Goal: Register for event/course

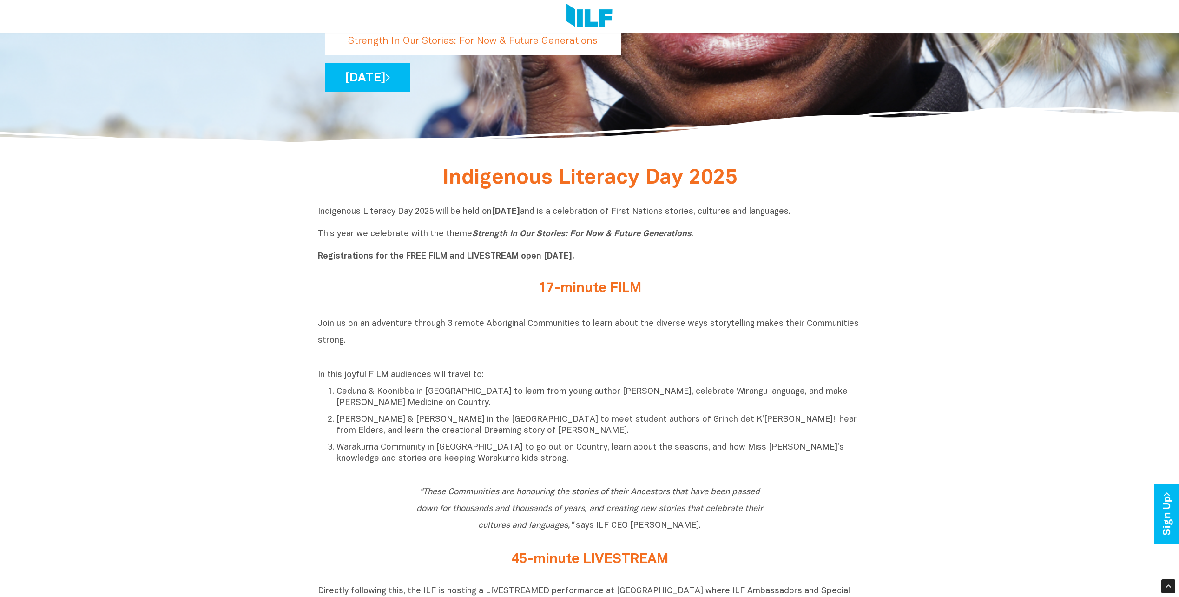
scroll to position [372, 0]
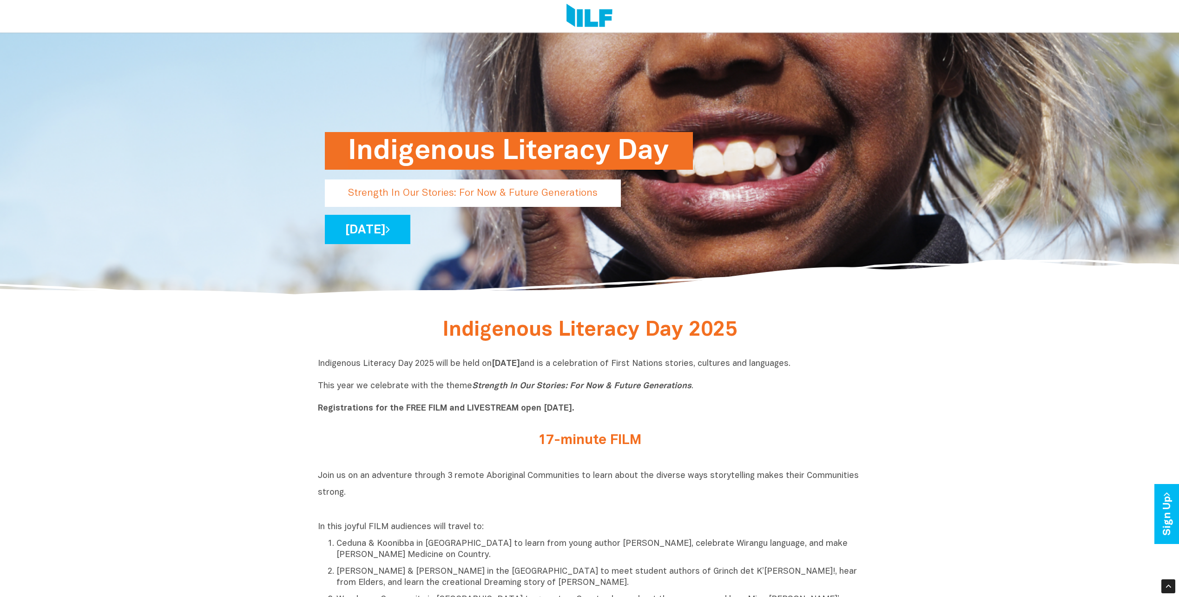
scroll to position [237, 0]
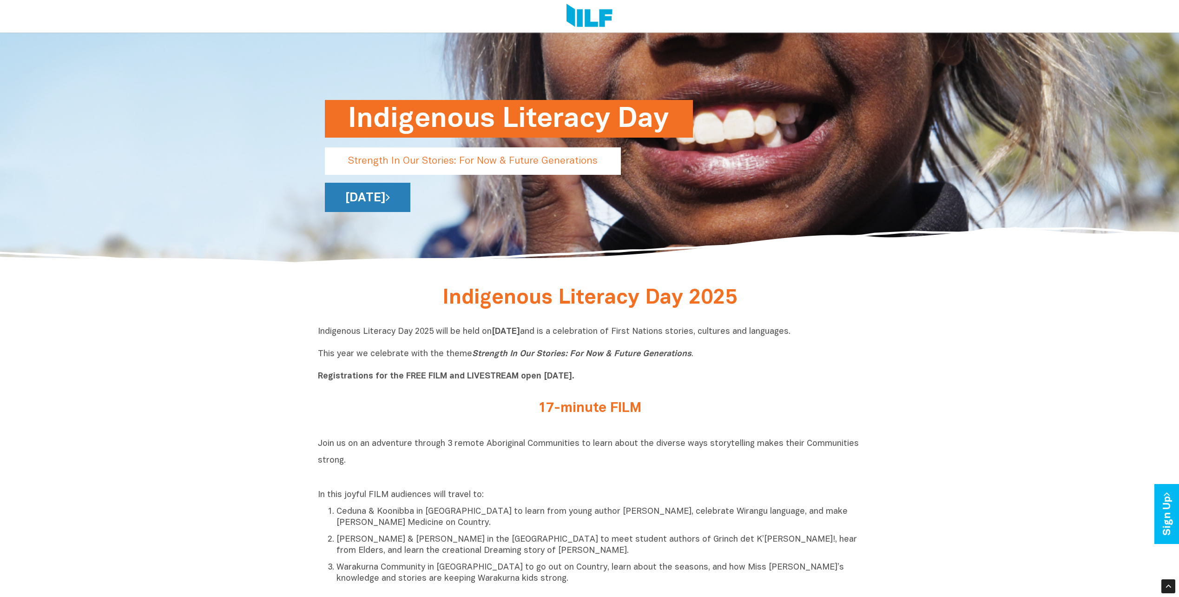
click at [410, 197] on link "[DATE]" at bounding box center [368, 197] width 86 height 29
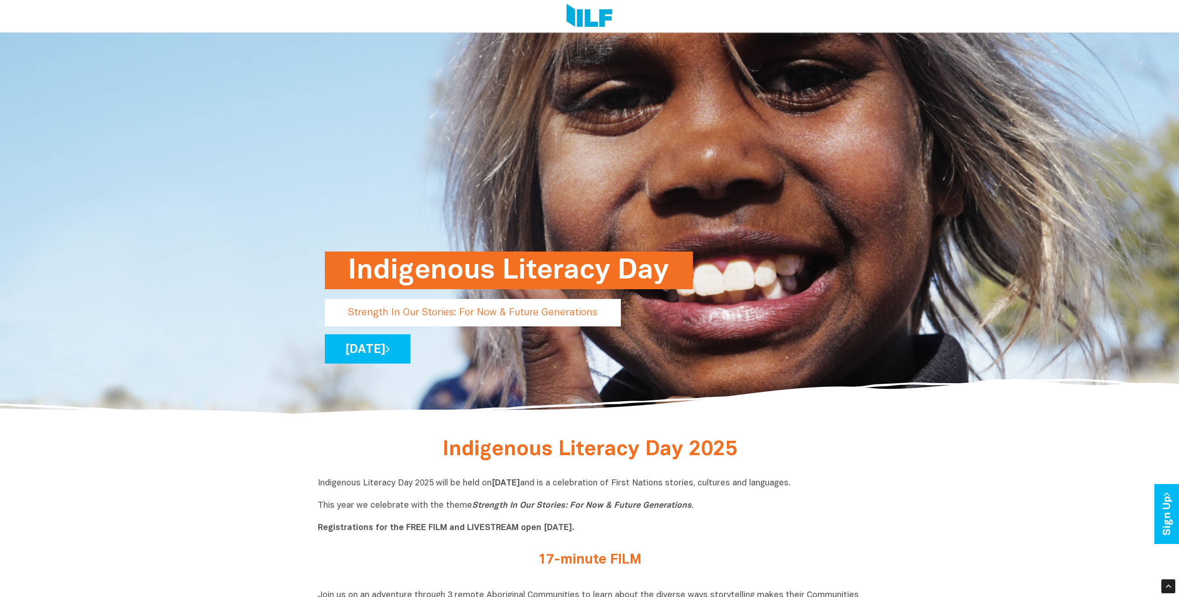
scroll to position [0, 0]
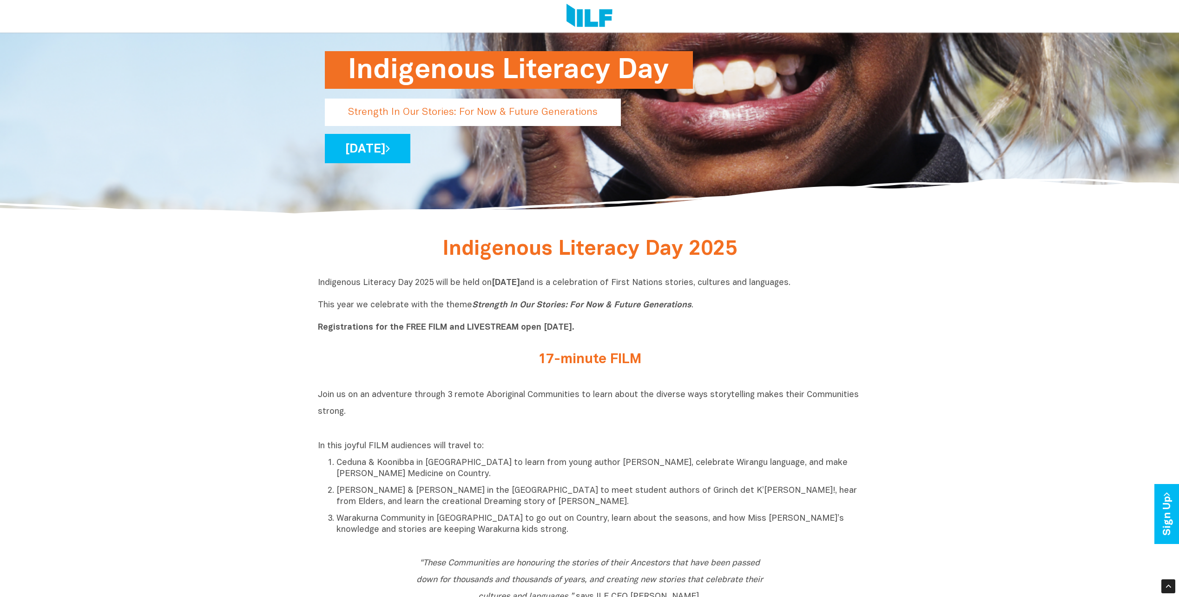
scroll to position [372, 0]
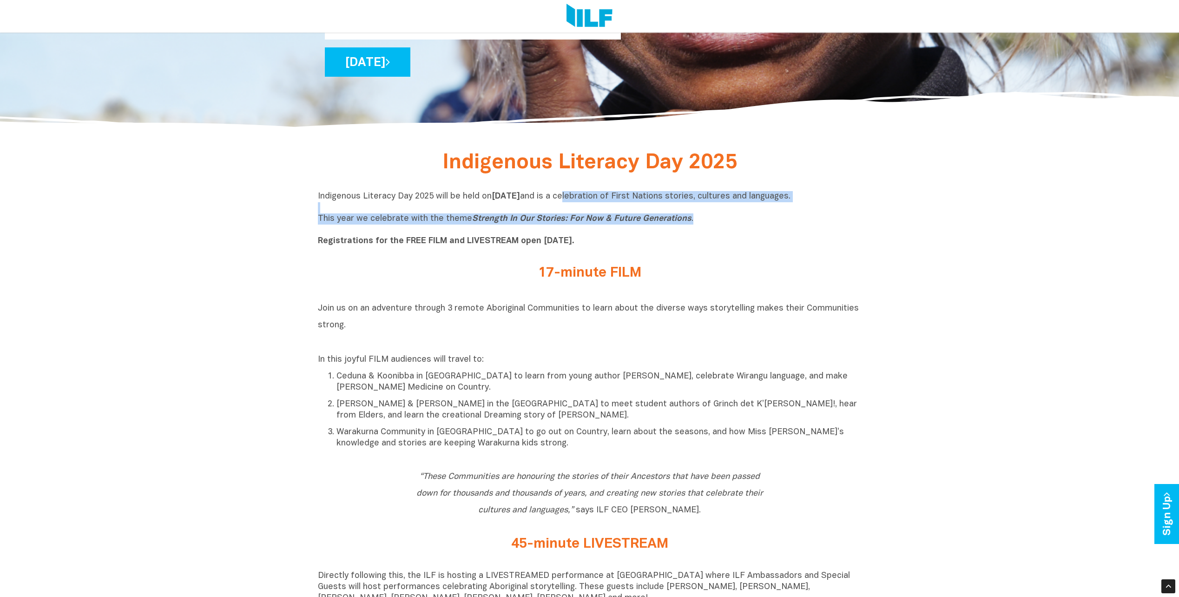
drag, startPoint x: 629, startPoint y: 195, endPoint x: 693, endPoint y: 222, distance: 69.2
click at [693, 222] on p "Indigenous Literacy Day 2025 will be held [DATE][DATE] and is a celebration of …" at bounding box center [590, 219] width 544 height 56
copy p "elebration of First Nations stories, cultures and languages. This year we celeb…"
drag, startPoint x: 321, startPoint y: 238, endPoint x: 683, endPoint y: 244, distance: 362.6
click at [683, 244] on p "Indigenous Literacy Day 2025 will be held [DATE][DATE] and is a celebration of …" at bounding box center [590, 219] width 544 height 56
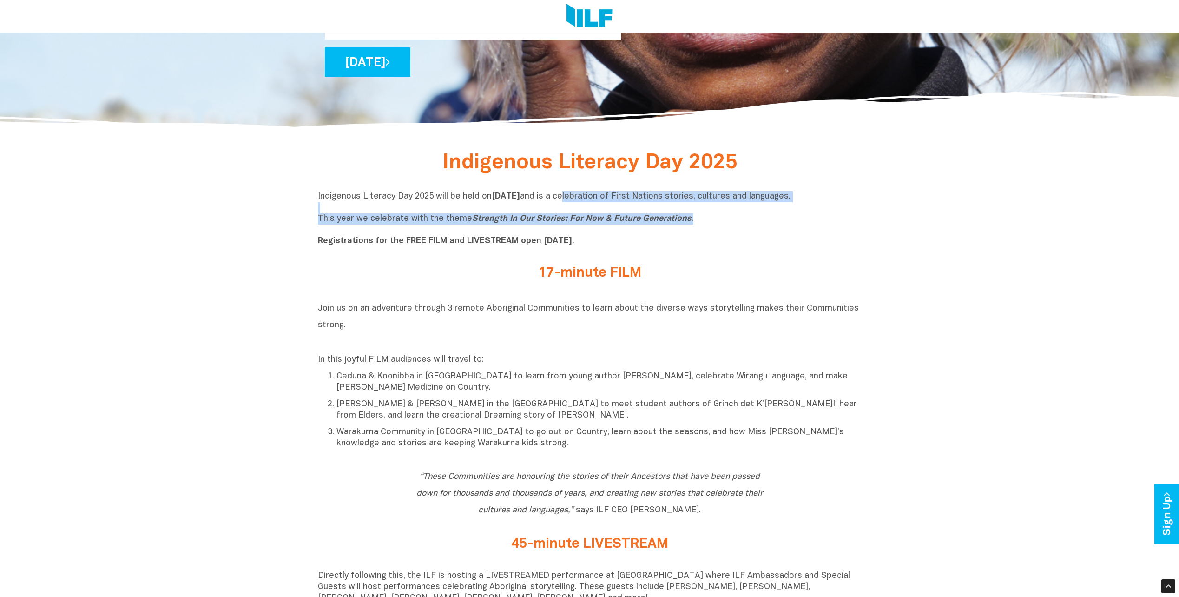
copy b "egistrations for the FREE FILM and LIVESTREAM open [DATE]."
click at [546, 238] on b "Registrations for the FREE FILM and LIVESTREAM open [DATE]." at bounding box center [446, 241] width 257 height 8
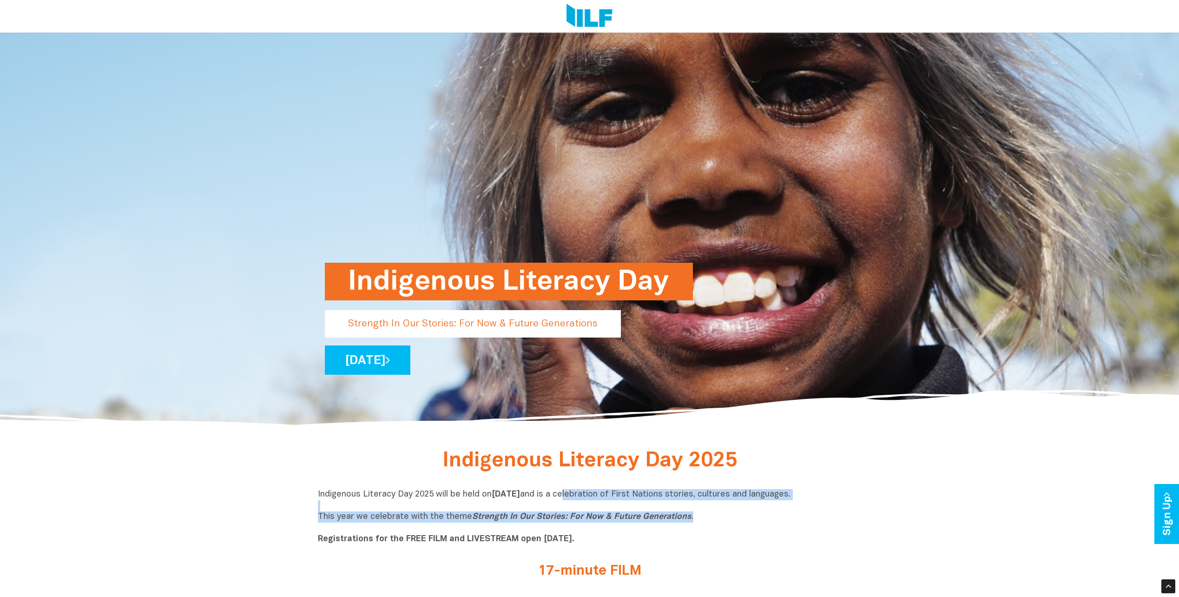
scroll to position [0, 0]
